Goal: Register for event/course

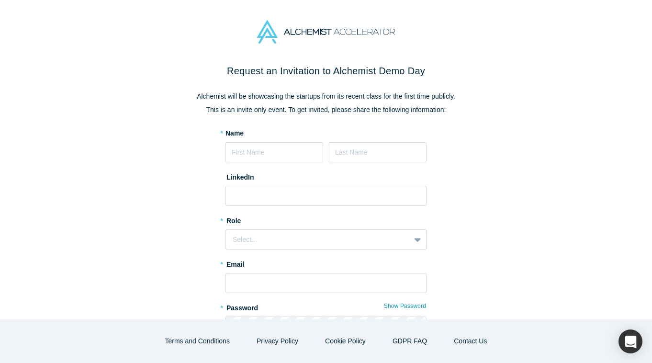
scroll to position [92, 0]
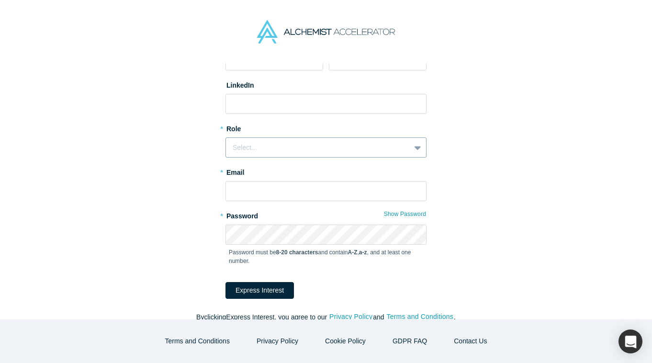
click at [306, 149] on div "Select..." at bounding box center [318, 148] width 171 height 10
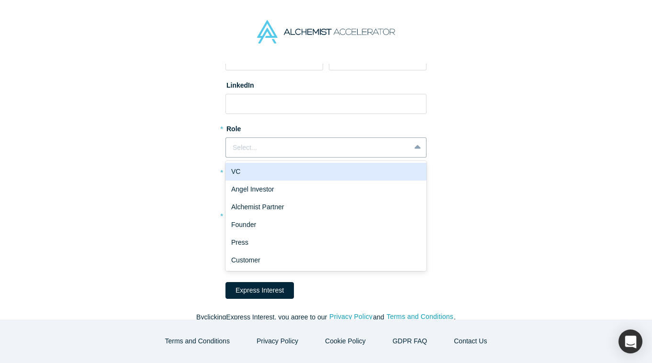
click at [303, 177] on div "VC" at bounding box center [325, 172] width 201 height 18
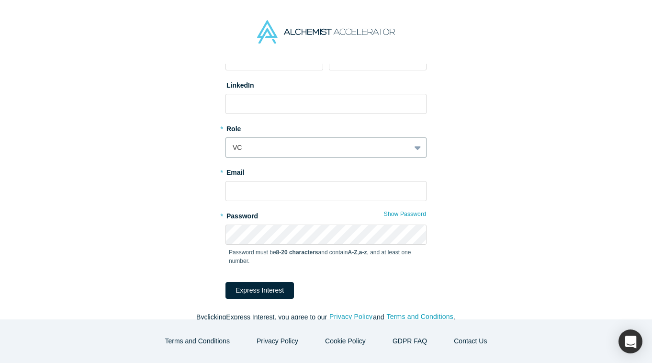
click at [301, 201] on form "* Name LinkedIn * Role option VC, selected. VC * Email * Password Show Password…" at bounding box center [325, 167] width 201 height 262
click at [301, 194] on input "text" at bounding box center [325, 191] width 201 height 20
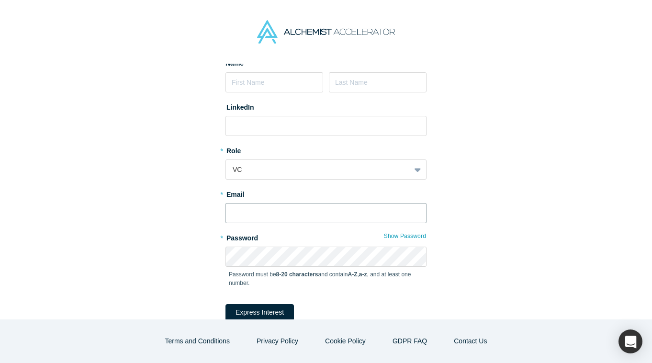
scroll to position [51, 0]
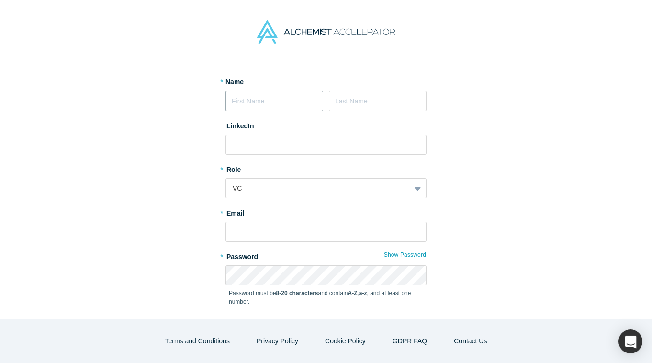
click at [295, 107] on input at bounding box center [274, 101] width 98 height 20
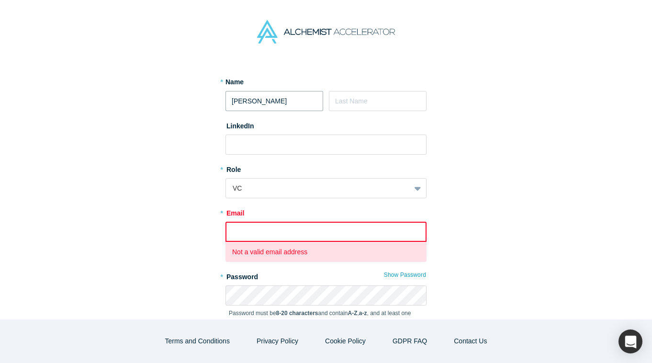
type input "[PERSON_NAME]"
type input "m"
type input "[PERSON_NAME]"
paste input "[URL][DOMAIN_NAME]"
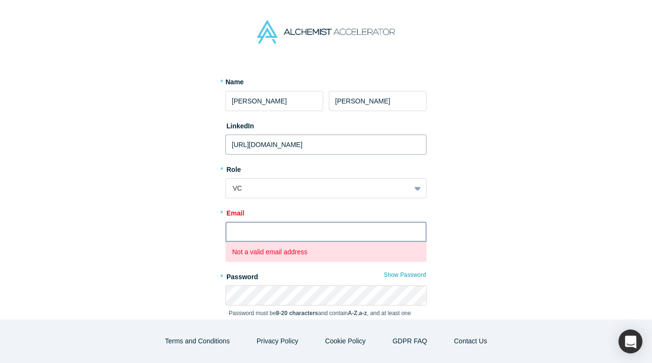
type input "[URL][DOMAIN_NAME]"
click at [279, 236] on input "text" at bounding box center [325, 231] width 201 height 20
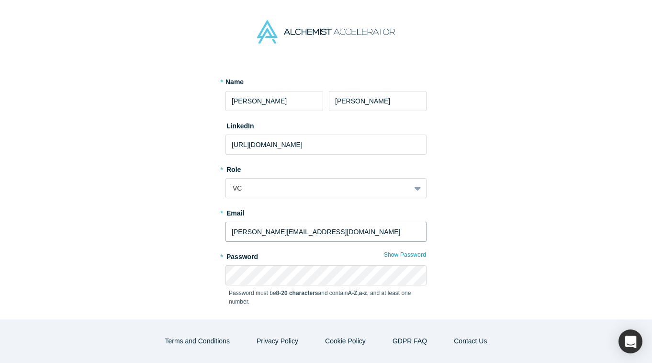
scroll to position [105, 0]
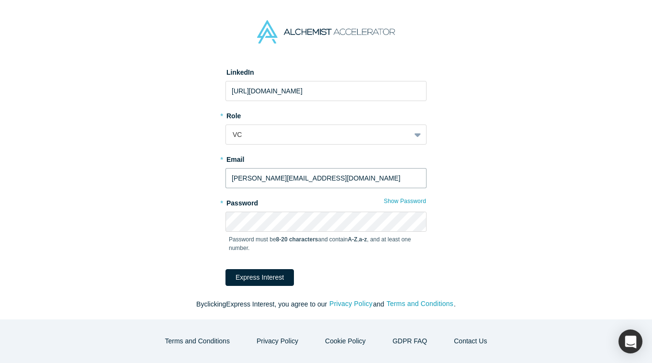
type input "[PERSON_NAME][EMAIL_ADDRESS][DOMAIN_NAME]"
click at [274, 275] on button "Express Interest" at bounding box center [259, 277] width 68 height 17
